Goal: Register for event/course

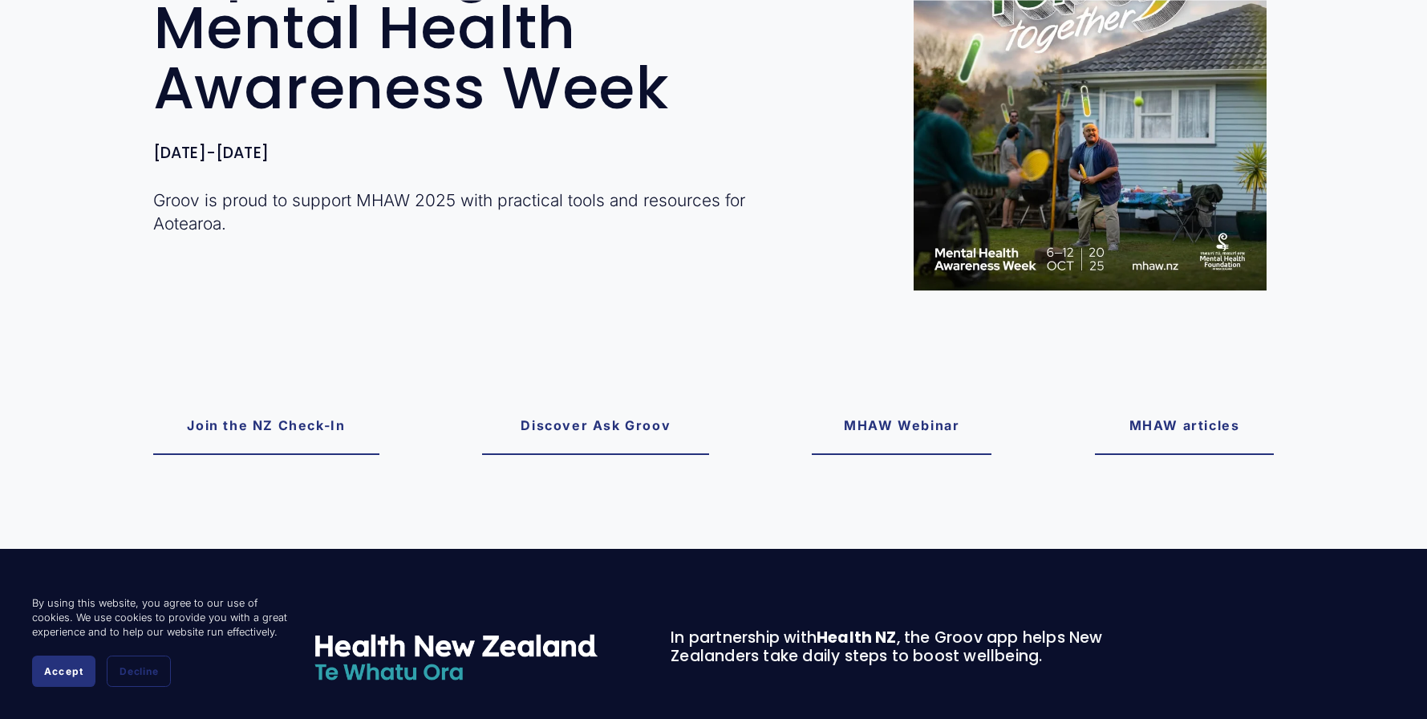
scroll to position [241, 0]
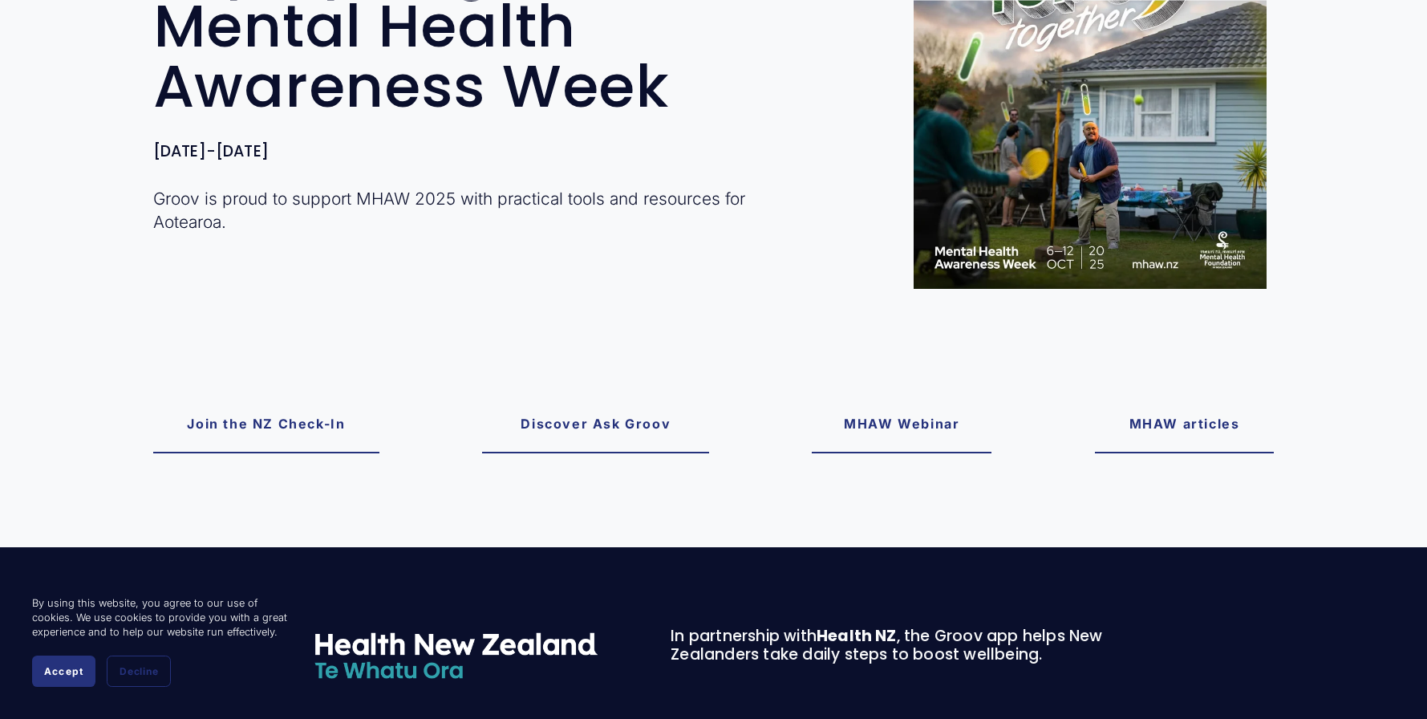
click at [610, 431] on link "Discover Ask Groov" at bounding box center [595, 424] width 227 height 57
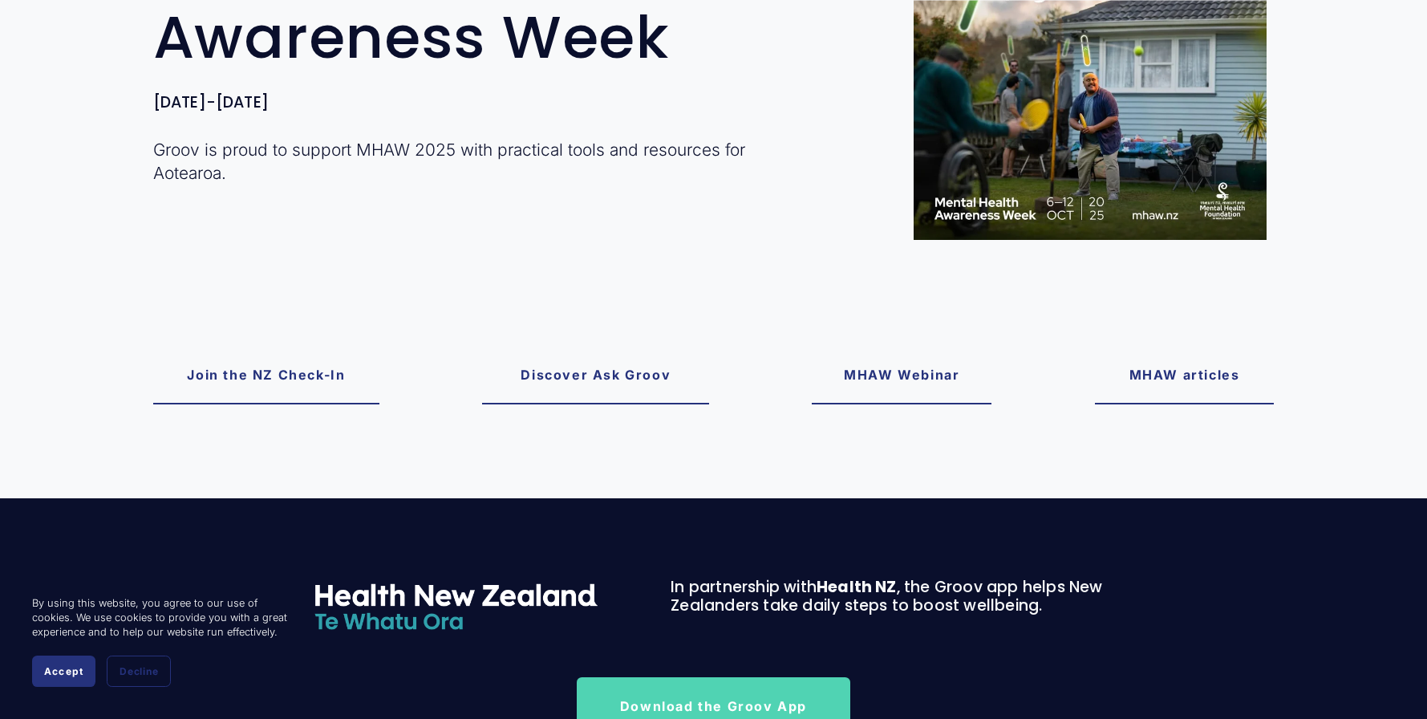
scroll to position [302, 0]
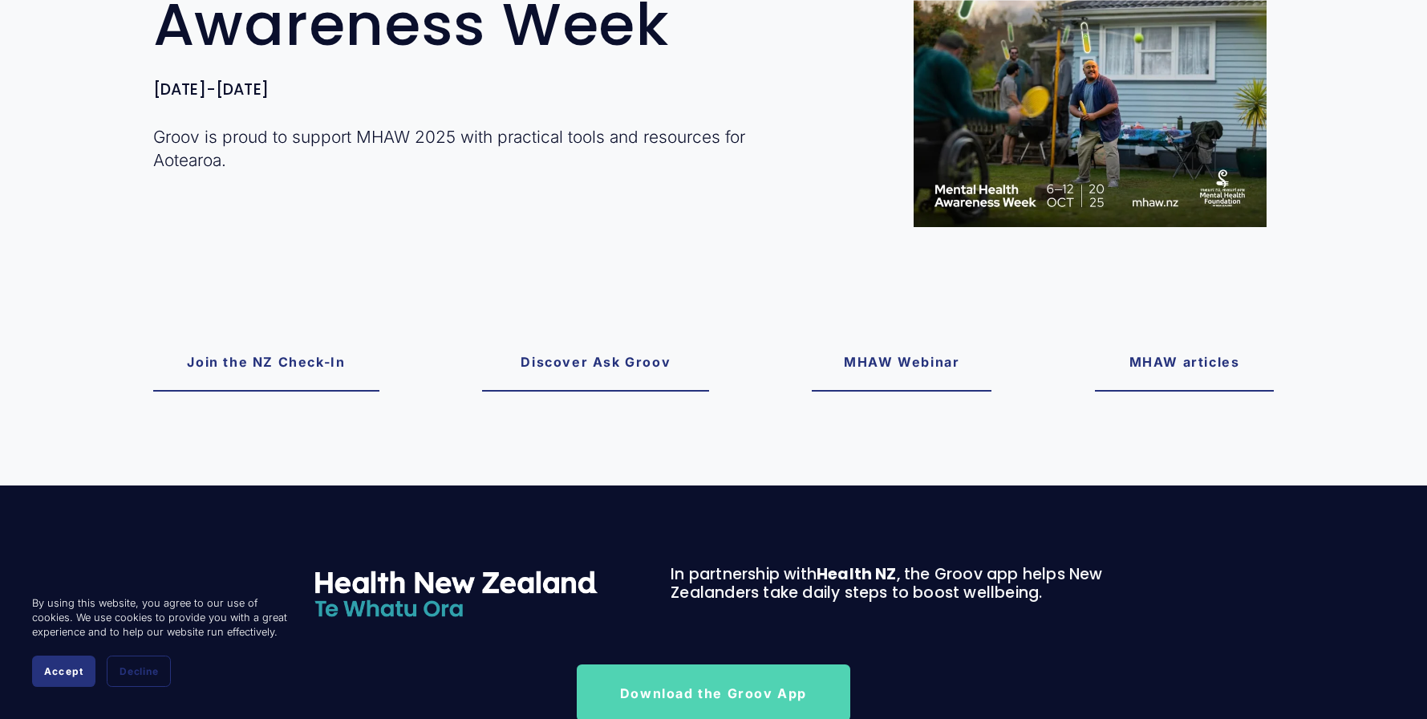
click at [904, 373] on link "MHAW Webinar" at bounding box center [902, 362] width 180 height 57
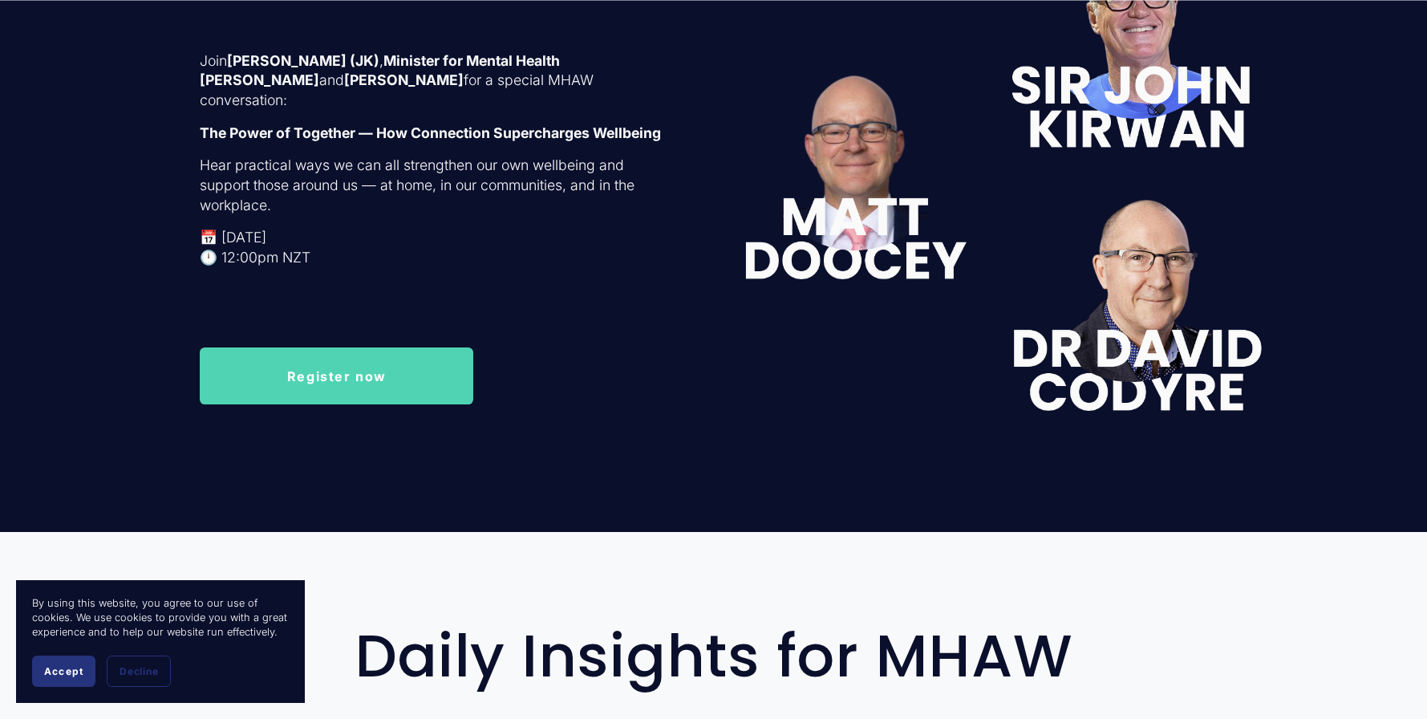
scroll to position [2663, 0]
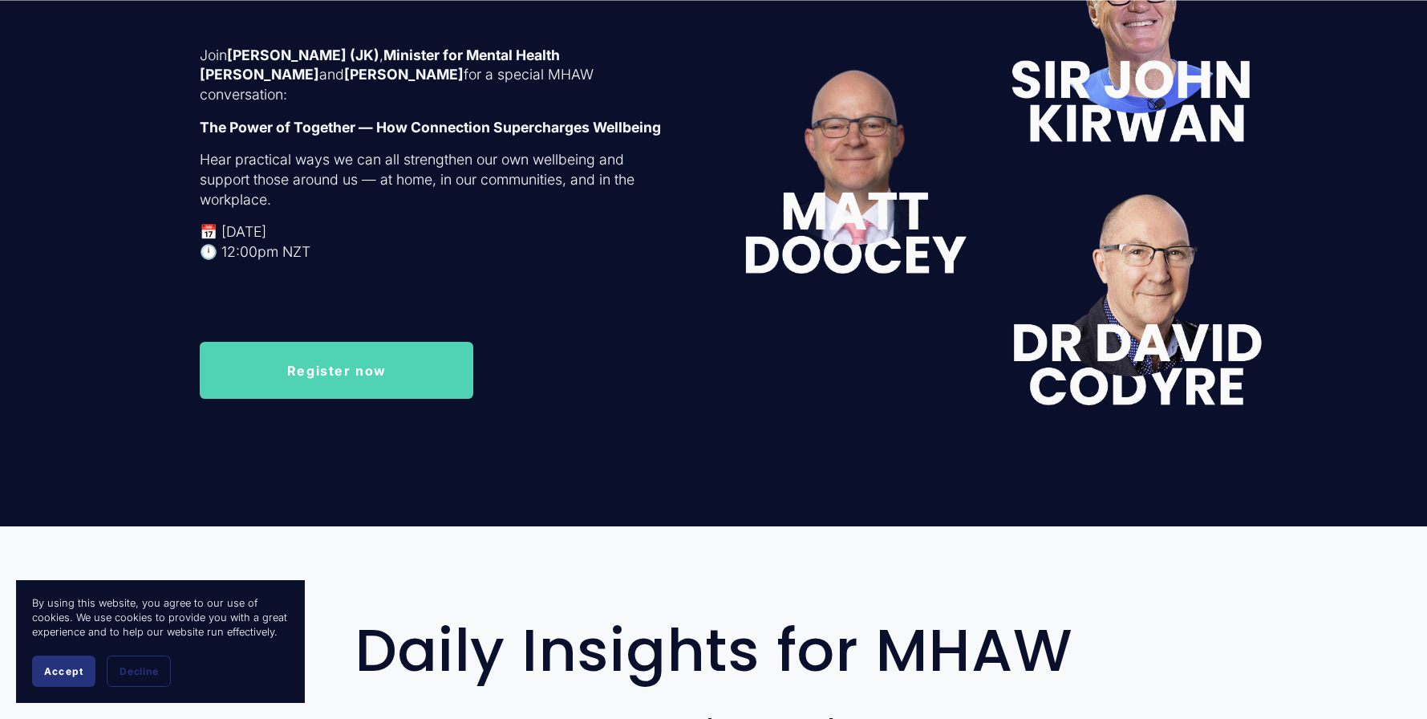
click at [340, 373] on link "Register now" at bounding box center [336, 370] width 273 height 57
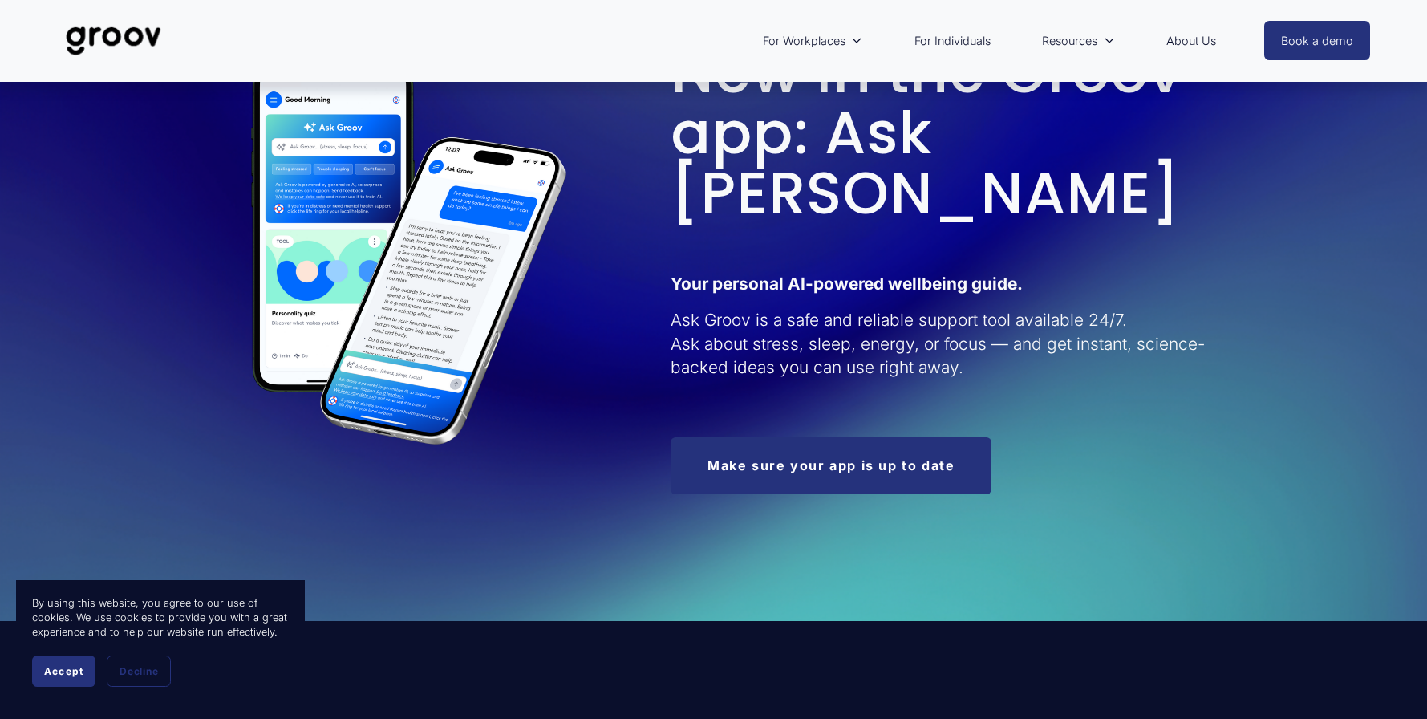
scroll to position [1781, 0]
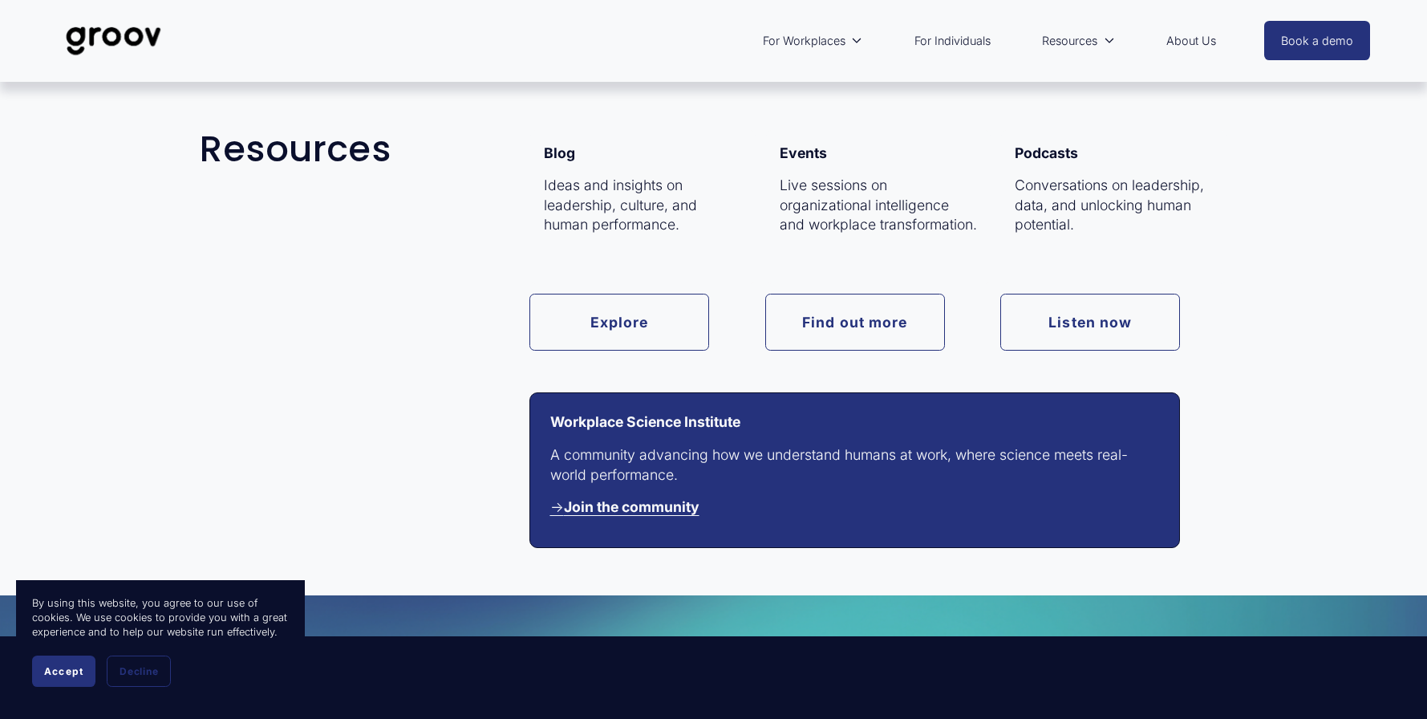
click at [1063, 43] on span "Resources" at bounding box center [1069, 40] width 55 height 21
click at [905, 327] on link "Find out more" at bounding box center [855, 322] width 180 height 57
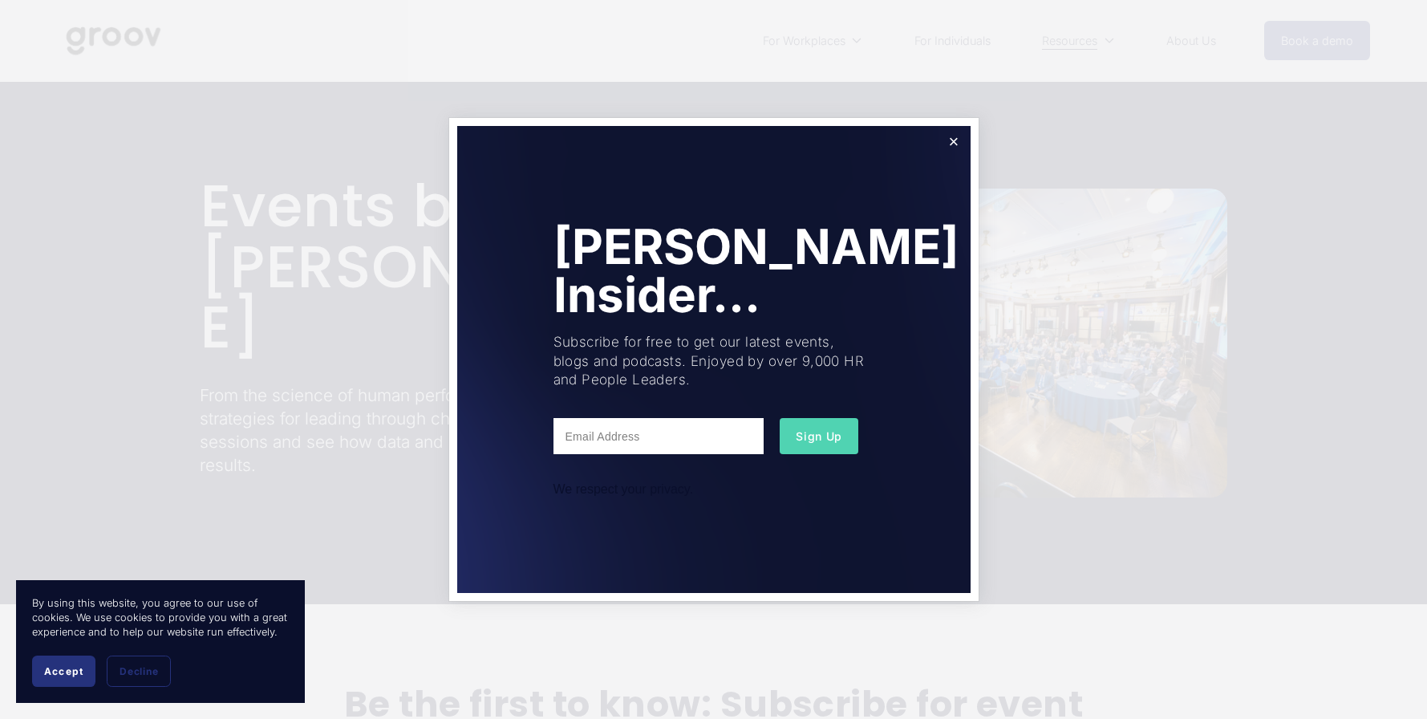
drag, startPoint x: 654, startPoint y: 439, endPoint x: 665, endPoint y: 429, distance: 14.7
click at [654, 439] on input "text" at bounding box center [658, 436] width 210 height 36
type input "paula@ageconak.org.nz"
click at [818, 445] on button "Sign Up" at bounding box center [819, 436] width 79 height 36
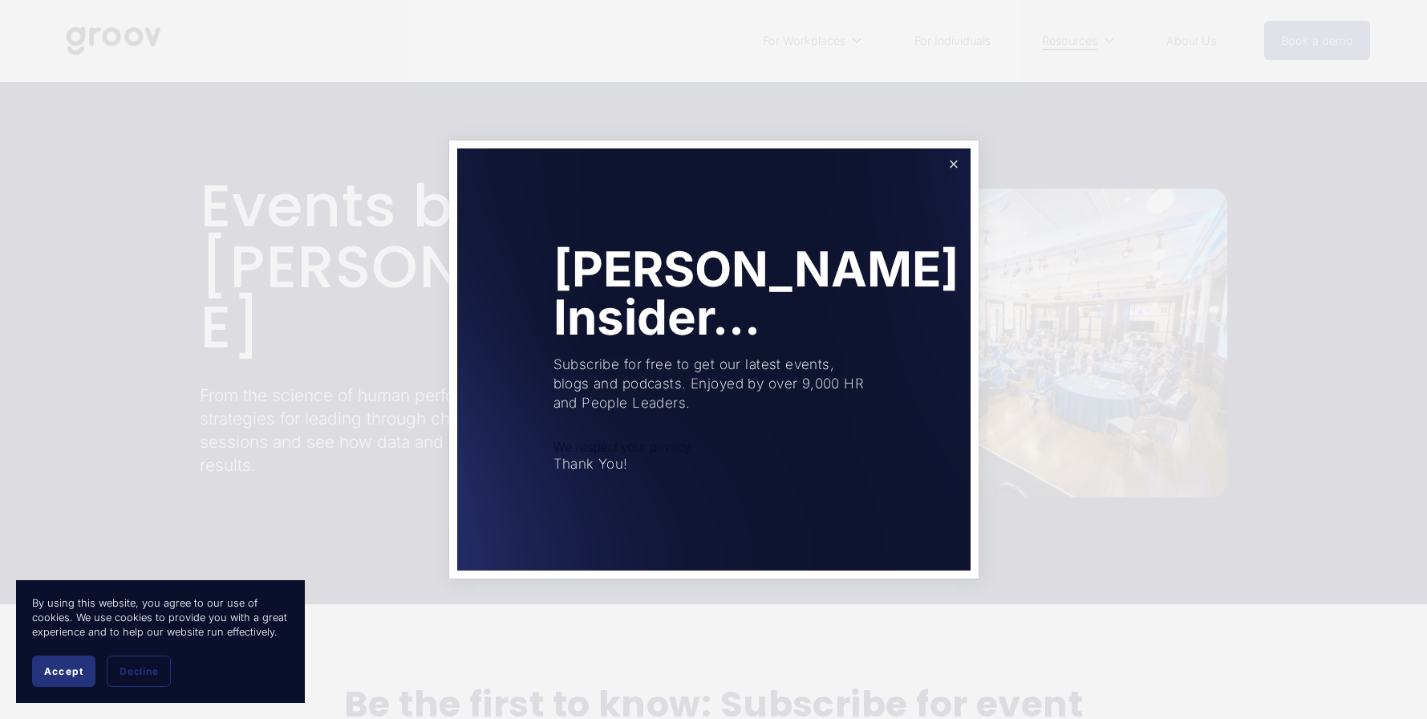
click at [953, 164] on link "Close" at bounding box center [953, 165] width 28 height 28
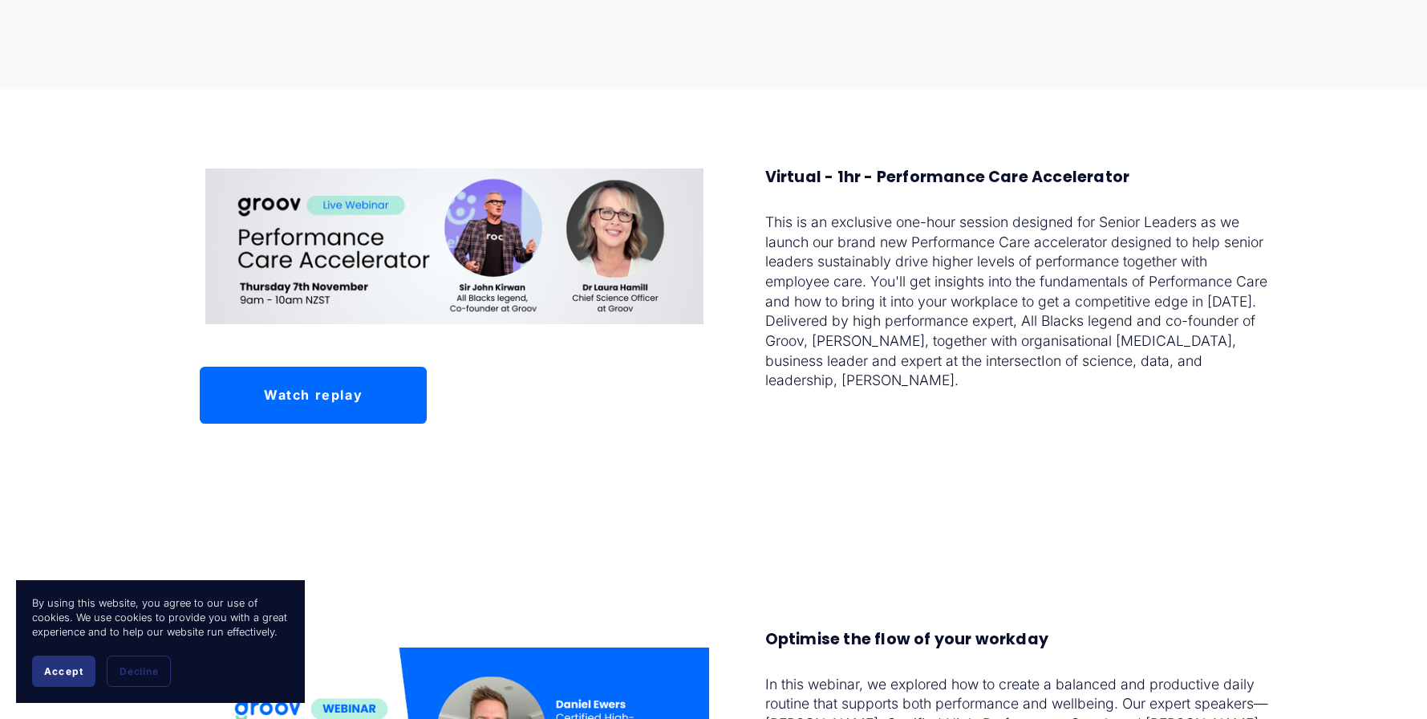
scroll to position [1363, 0]
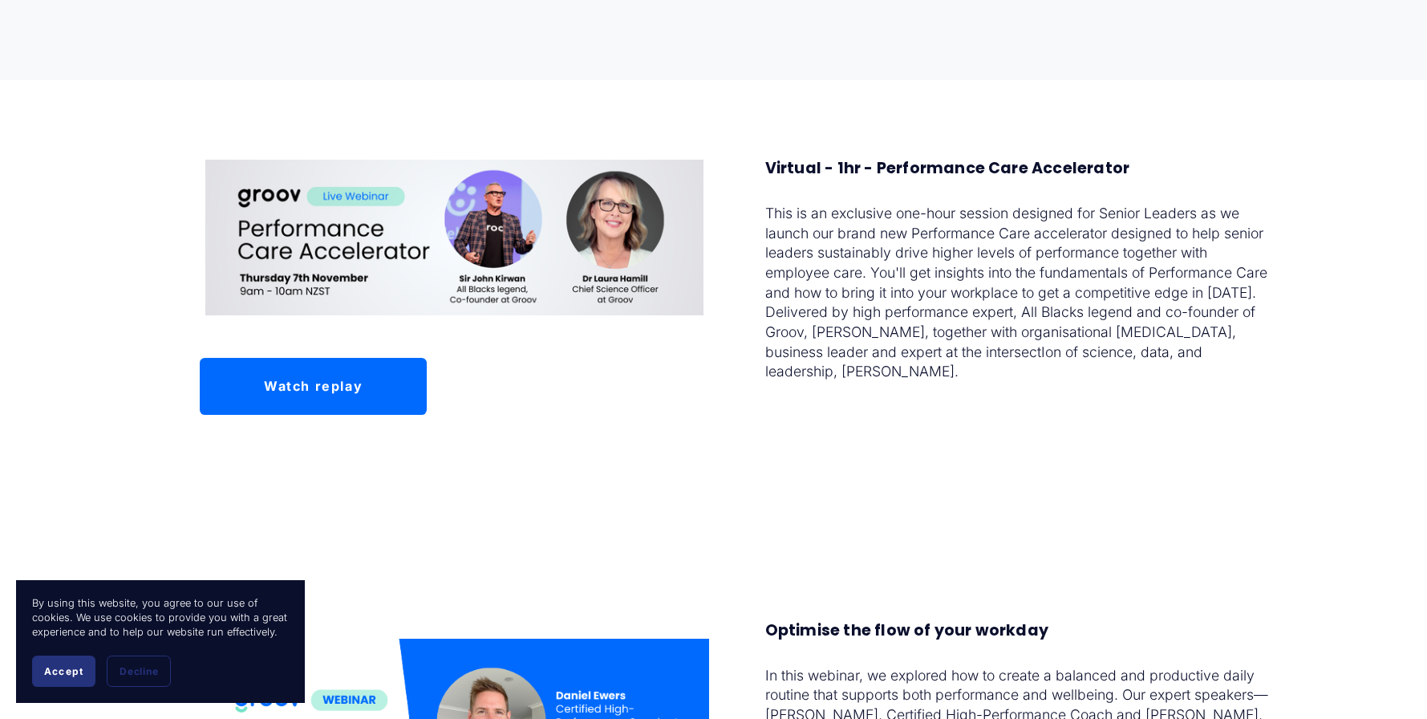
click at [329, 387] on link "Watch replay" at bounding box center [313, 386] width 227 height 57
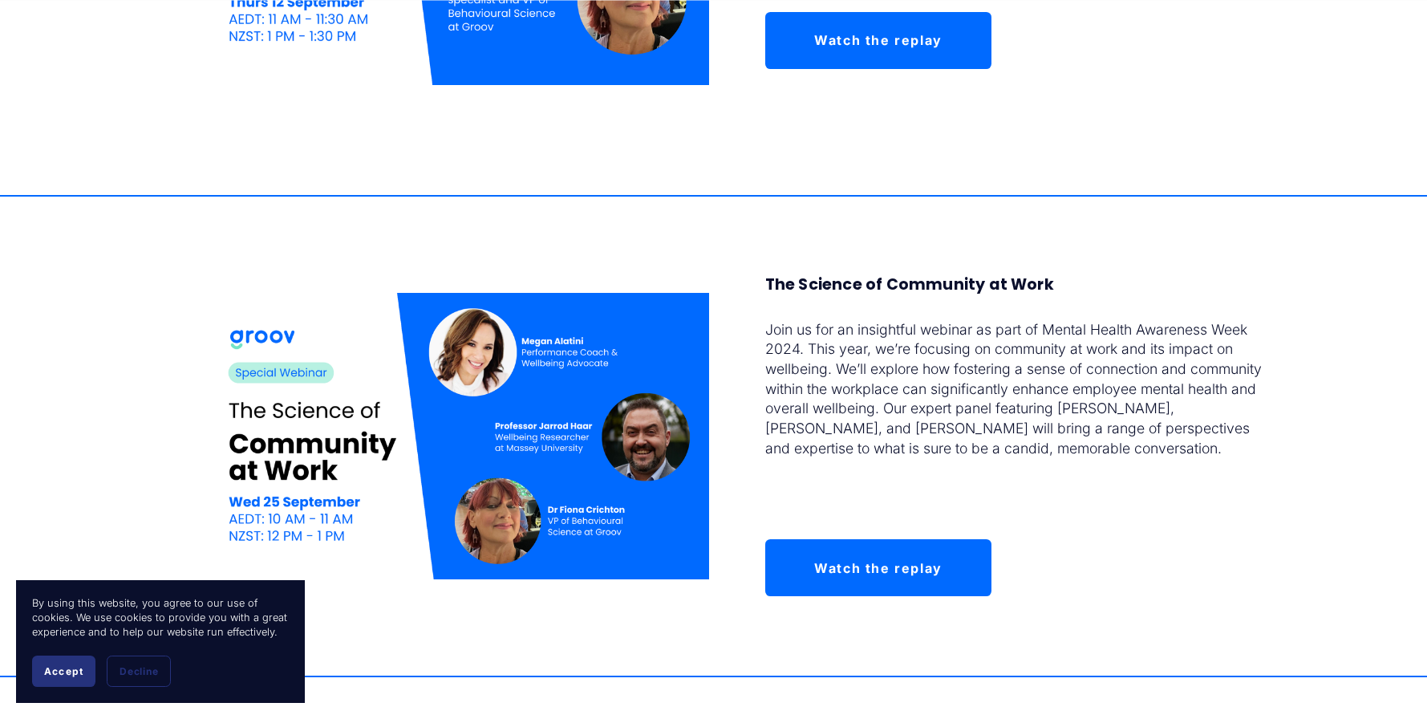
scroll to position [2807, 0]
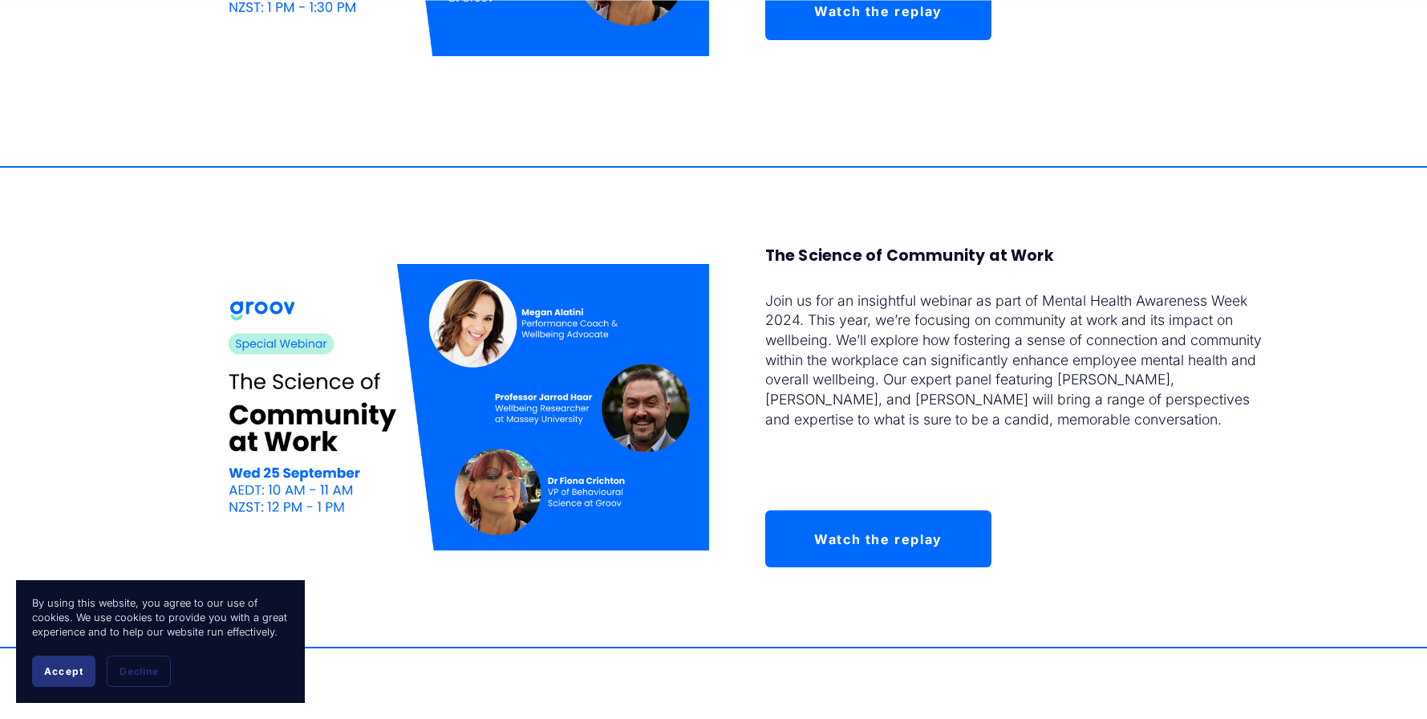
click at [956, 537] on link "Watch the replay" at bounding box center [878, 538] width 227 height 57
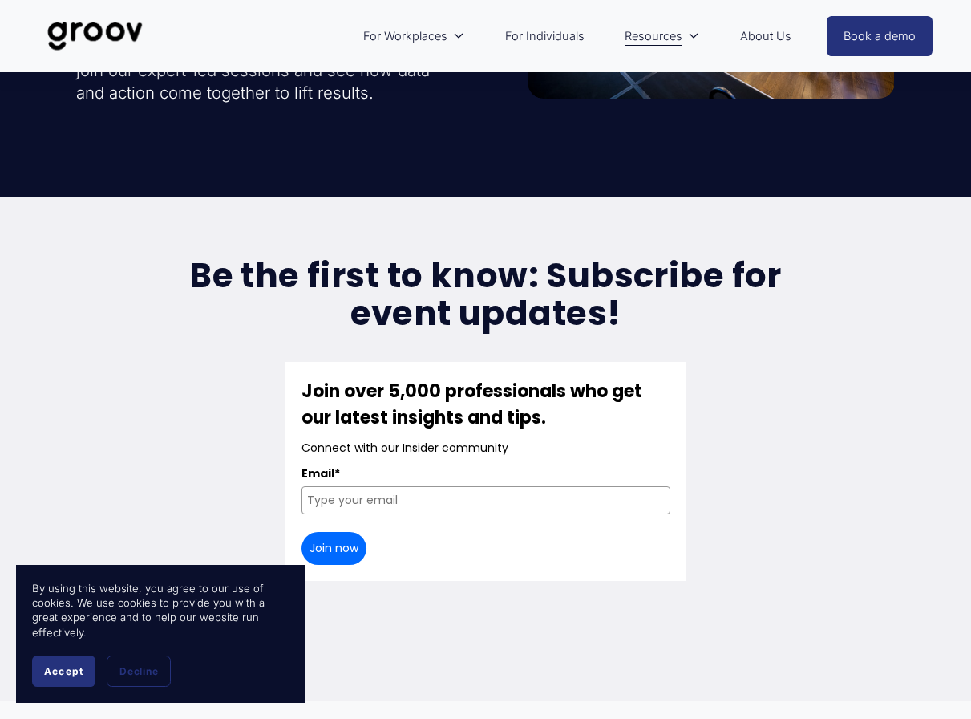
scroll to position [0, 0]
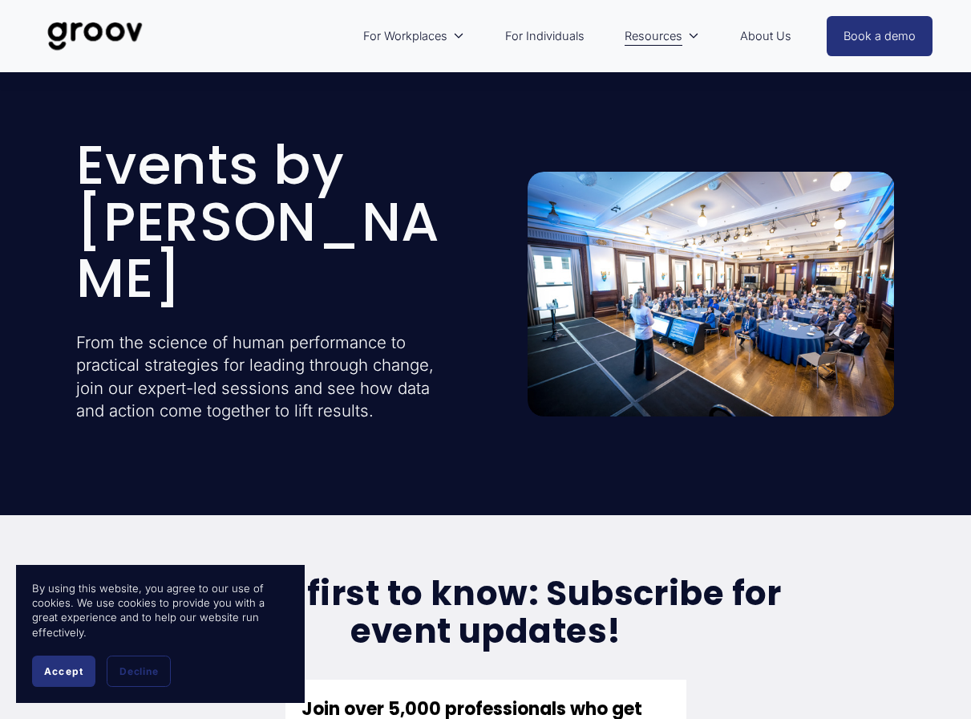
click at [770, 33] on link "About Us" at bounding box center [765, 36] width 67 height 37
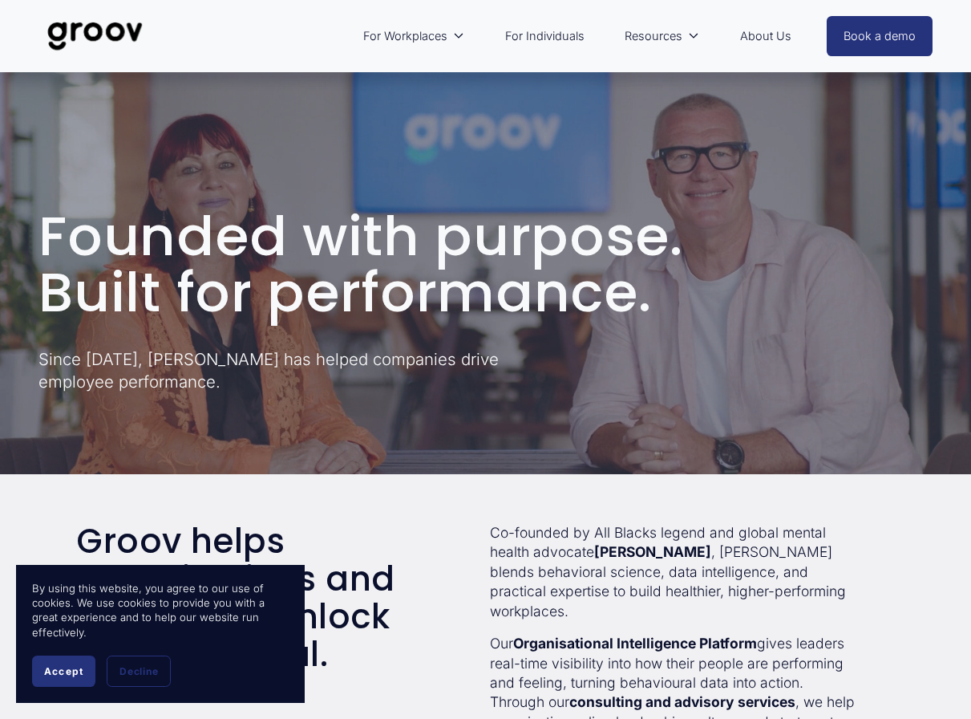
click at [403, 87] on div "Founded with purpose. Built for performance. Since [DATE], [PERSON_NAME] has he…" at bounding box center [485, 272] width 971 height 371
click at [118, 26] on img at bounding box center [94, 36] width 113 height 53
